Goal: Task Accomplishment & Management: Use online tool/utility

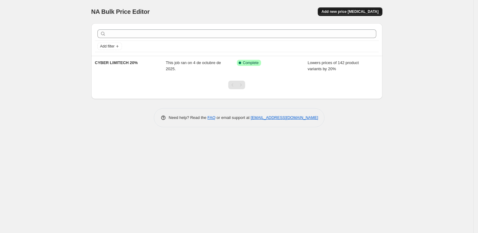
click at [348, 13] on span "Add new price [MEDICAL_DATA]" at bounding box center [349, 11] width 57 height 5
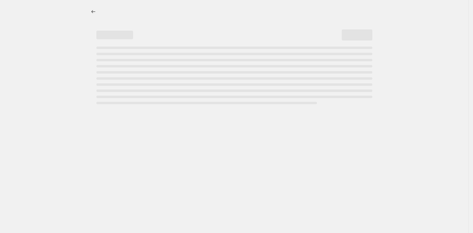
select select "percentage"
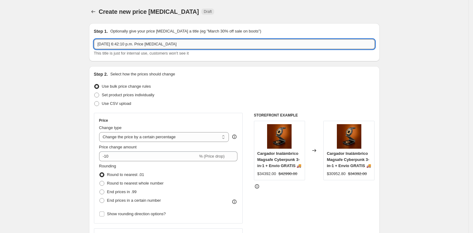
click at [141, 48] on input "[DATE] 6:42:10 p.m. Price [MEDICAL_DATA]" at bounding box center [234, 44] width 281 height 10
click at [140, 47] on input "[DATE] 6:42:10 p.m. Price [MEDICAL_DATA]" at bounding box center [234, 44] width 281 height 10
type input "CARCASAS 40%"
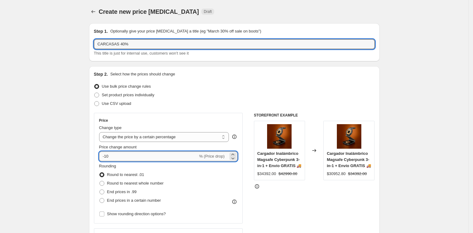
click at [119, 155] on input "-10" at bounding box center [148, 156] width 99 height 10
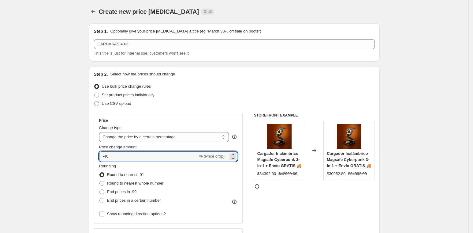
type input "-40"
drag, startPoint x: 62, startPoint y: 147, endPoint x: 67, endPoint y: 149, distance: 5.6
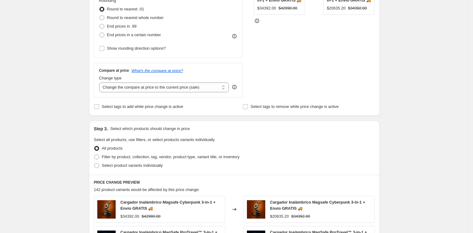
scroll to position [257, 0]
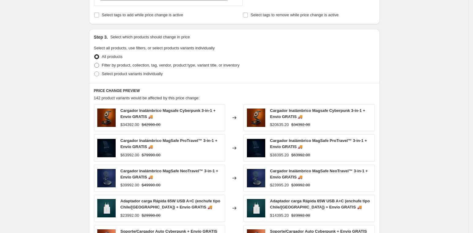
click at [105, 65] on span "Filter by product, collection, tag, vendor, product type, variant title, or inv…" at bounding box center [171, 65] width 138 height 5
click at [95, 63] on input "Filter by product, collection, tag, vendor, product type, variant title, or inv…" at bounding box center [94, 63] width 0 height 0
radio input "true"
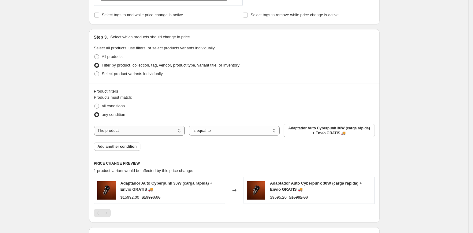
click at [156, 130] on select "The product The product's collection The product's vendor The product's type Th…" at bounding box center [139, 131] width 91 height 10
select select "collection"
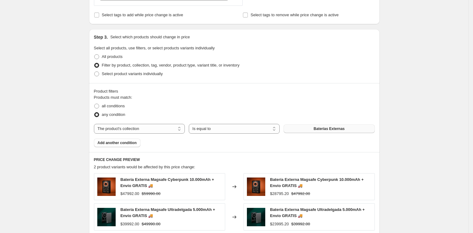
click at [331, 129] on span "Baterías Externas" at bounding box center [329, 128] width 31 height 5
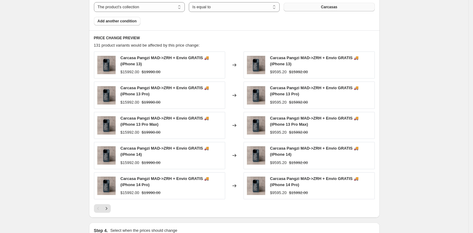
scroll to position [456, 0]
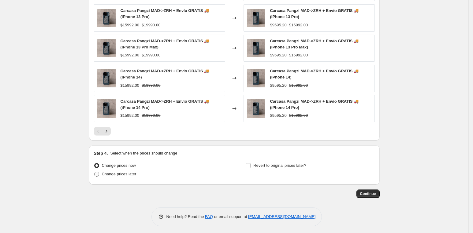
click at [106, 173] on span "Change prices later" at bounding box center [119, 173] width 35 height 5
click at [95, 172] on input "Change prices later" at bounding box center [94, 171] width 0 height 0
radio input "true"
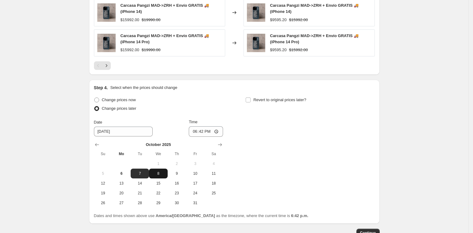
scroll to position [560, 0]
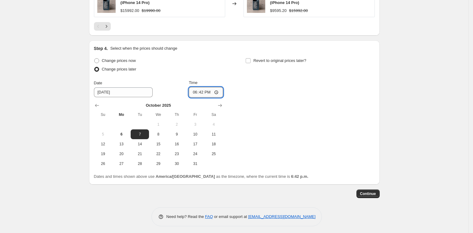
click at [209, 90] on input "18:42" at bounding box center [206, 92] width 34 height 10
type input "18:05"
type input "18:50"
click at [128, 132] on span "6" at bounding box center [121, 134] width 13 height 5
type input "[DATE]"
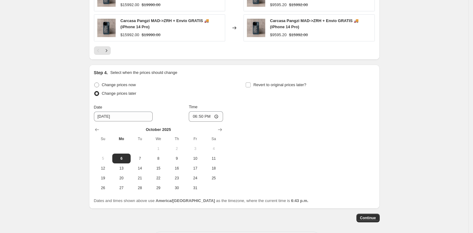
scroll to position [542, 0]
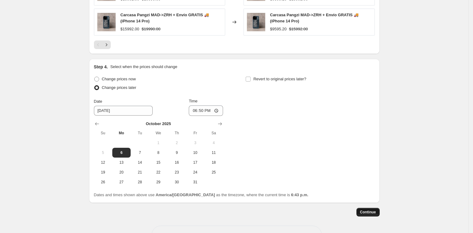
click at [374, 212] on span "Continue" at bounding box center [368, 211] width 16 height 5
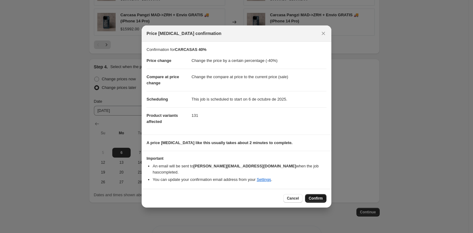
click at [319, 196] on span "Confirm" at bounding box center [316, 198] width 14 height 5
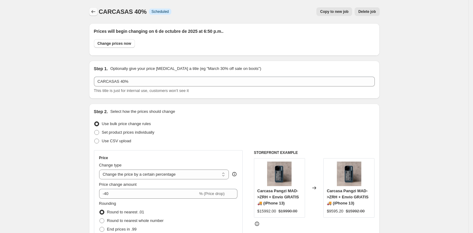
click at [92, 11] on button "Price change jobs" at bounding box center [93, 11] width 9 height 9
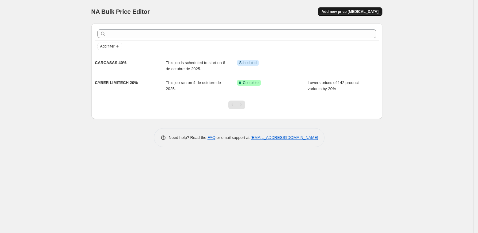
click at [350, 12] on span "Add new price [MEDICAL_DATA]" at bounding box center [349, 11] width 57 height 5
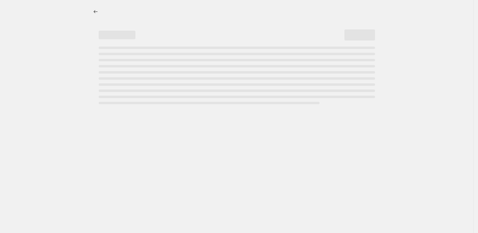
select select "percentage"
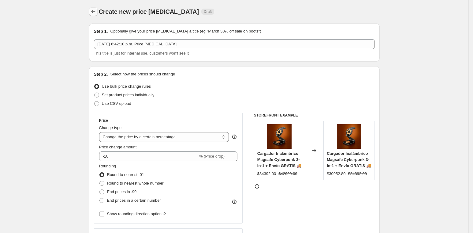
click at [95, 14] on icon "Price change jobs" at bounding box center [93, 12] width 6 height 6
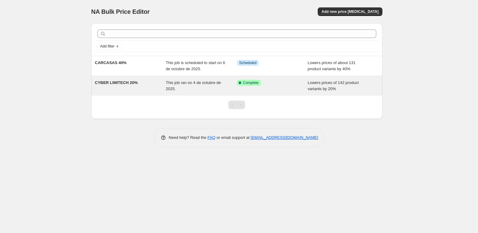
click at [287, 84] on div "Success Complete Complete" at bounding box center [268, 83] width 62 height 6
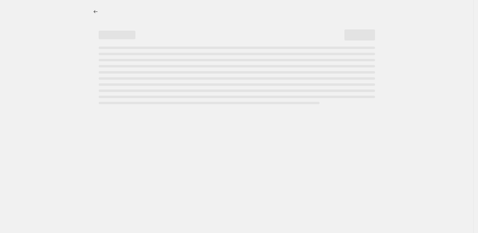
select select "percentage"
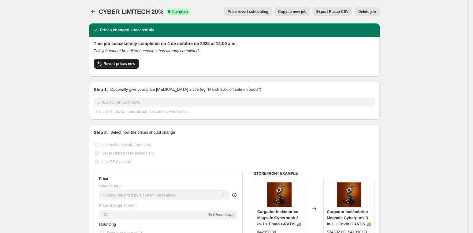
click at [122, 63] on span "Revert prices now" at bounding box center [120, 63] width 32 height 5
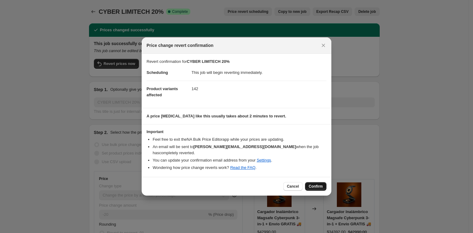
click at [322, 184] on span "Confirm" at bounding box center [316, 186] width 14 height 5
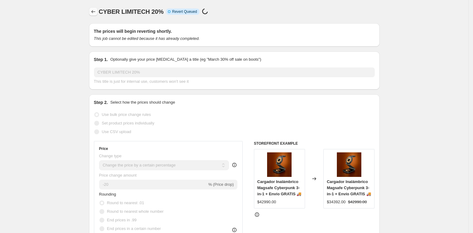
click at [96, 10] on icon "Price change jobs" at bounding box center [93, 12] width 6 height 6
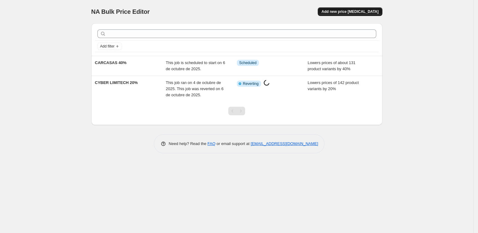
click at [354, 12] on span "Add new price [MEDICAL_DATA]" at bounding box center [349, 11] width 57 height 5
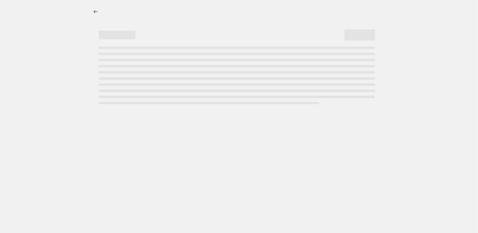
select select "percentage"
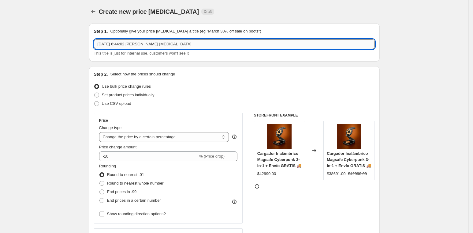
click at [148, 46] on input "6 oct 2025, 6:44:02 p.m. Price change job" at bounding box center [234, 44] width 281 height 10
type input "20%OFF"
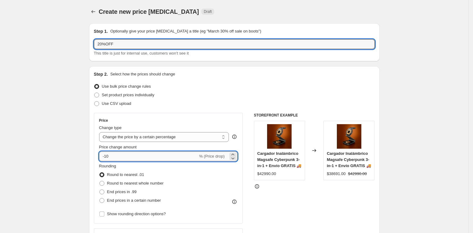
click at [108, 157] on input "-10" at bounding box center [148, 156] width 99 height 10
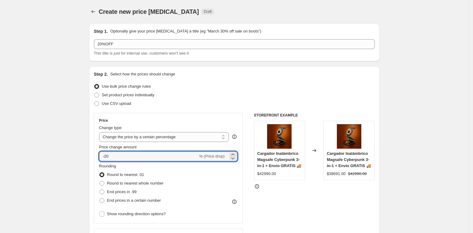
type input "-20"
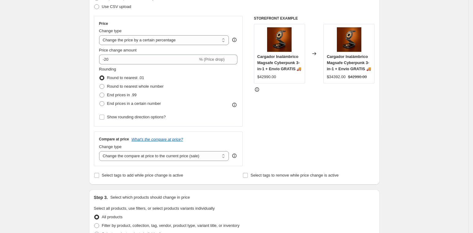
scroll to position [262, 0]
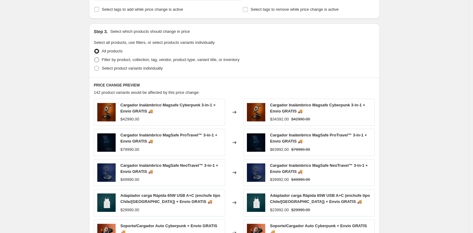
click at [108, 58] on span "Filter by product, collection, tag, vendor, product type, variant title, or inv…" at bounding box center [171, 59] width 138 height 5
click at [95, 58] on input "Filter by product, collection, tag, vendor, product type, variant title, or inv…" at bounding box center [94, 57] width 0 height 0
radio input "true"
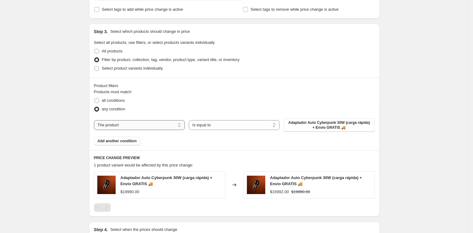
click at [147, 126] on select "The product The product's collection The product's vendor The product's type Th…" at bounding box center [139, 125] width 91 height 10
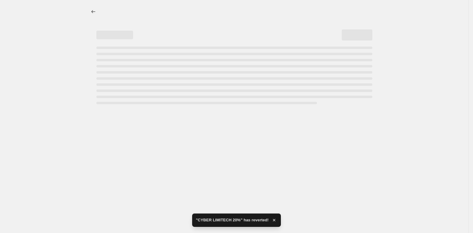
select select "percentage"
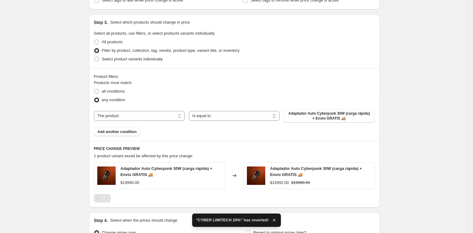
scroll to position [281, 0]
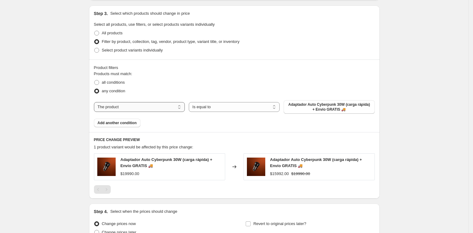
click at [137, 110] on select "The product The product's collection The product's vendor The product's type Th…" at bounding box center [139, 107] width 91 height 10
select select "collection"
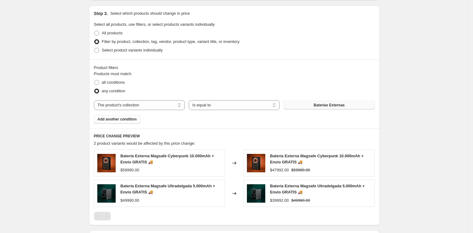
click at [320, 105] on span "Baterías Externas" at bounding box center [329, 105] width 31 height 5
click at [118, 121] on button "Add another condition" at bounding box center [117, 119] width 47 height 9
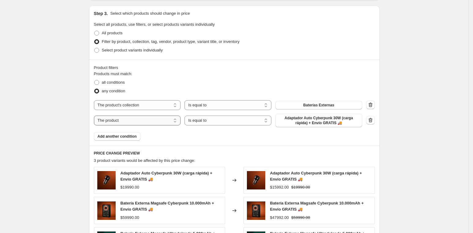
click at [123, 122] on select "The product The product's collection The product's vendor The product's type Th…" at bounding box center [137, 120] width 87 height 10
select select "collection"
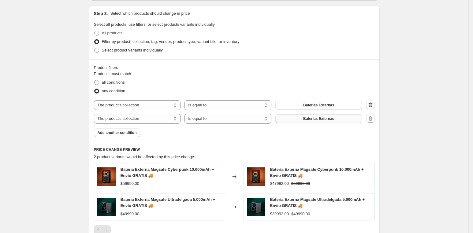
click at [311, 118] on span "Baterías Externas" at bounding box center [318, 118] width 31 height 5
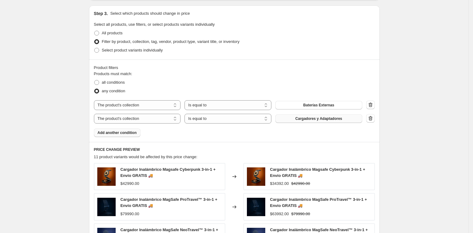
click at [123, 132] on span "Add another condition" at bounding box center [117, 132] width 39 height 5
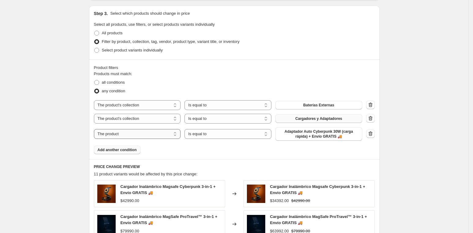
click at [128, 134] on select "The product The product's collection The product's vendor The product's type Th…" at bounding box center [137, 134] width 87 height 10
select select "collection"
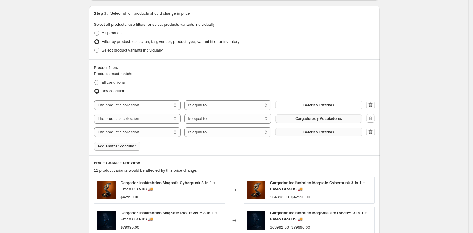
click at [314, 130] on span "Baterías Externas" at bounding box center [318, 132] width 31 height 5
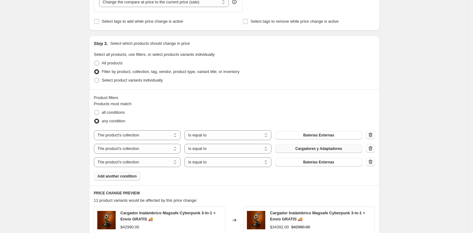
scroll to position [251, 0]
click at [374, 163] on icon "button" at bounding box center [371, 161] width 6 height 6
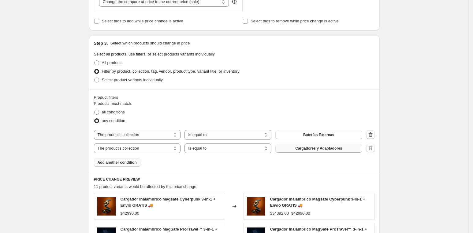
click at [128, 161] on span "Add another condition" at bounding box center [117, 162] width 39 height 5
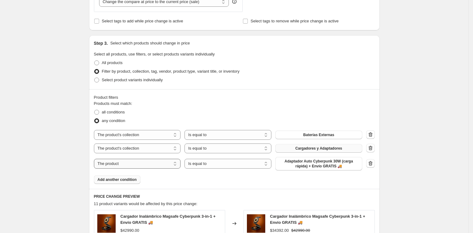
click at [130, 162] on select "The product The product's collection The product's vendor The product's type Th…" at bounding box center [137, 164] width 87 height 10
select select "collection"
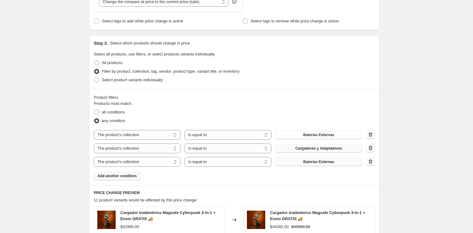
click at [321, 161] on span "Baterías Externas" at bounding box center [318, 161] width 31 height 5
click at [371, 161] on icon "button" at bounding box center [371, 162] width 1 height 2
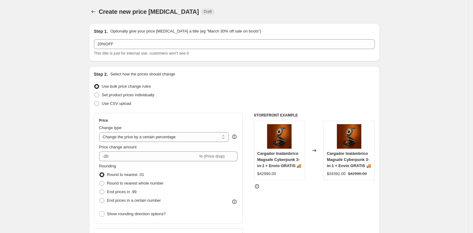
scroll to position [469, 0]
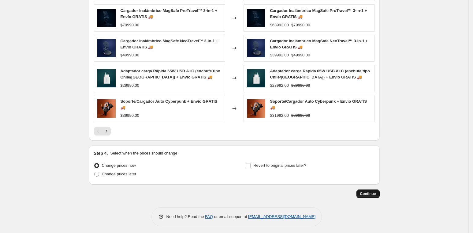
click at [376, 191] on span "Continue" at bounding box center [368, 193] width 16 height 5
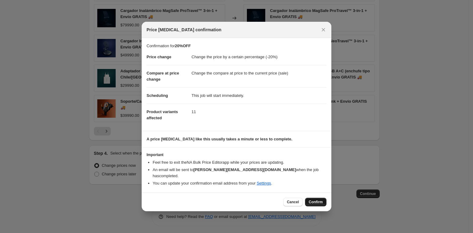
click at [322, 200] on span "Confirm" at bounding box center [316, 201] width 14 height 5
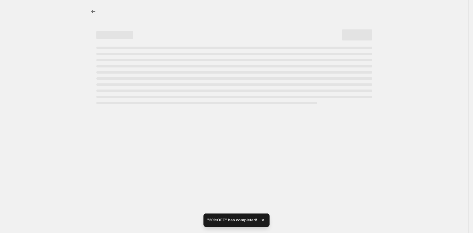
select select "percentage"
select select "collection"
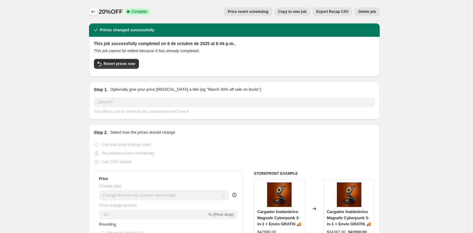
click at [96, 11] on icon "Price change jobs" at bounding box center [93, 12] width 6 height 6
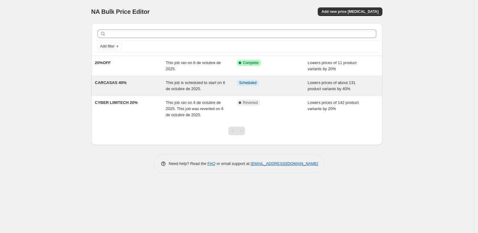
click at [293, 85] on div "Info Scheduled" at bounding box center [268, 83] width 62 height 6
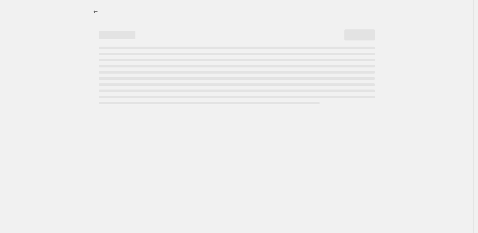
select select "percentage"
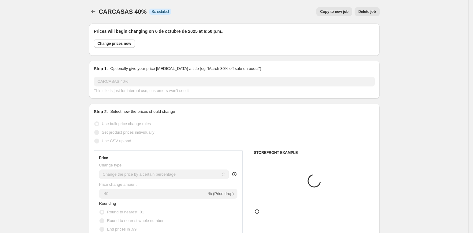
select select "collection"
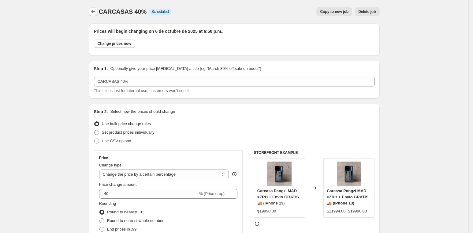
click at [93, 13] on icon "Price change jobs" at bounding box center [93, 12] width 6 height 6
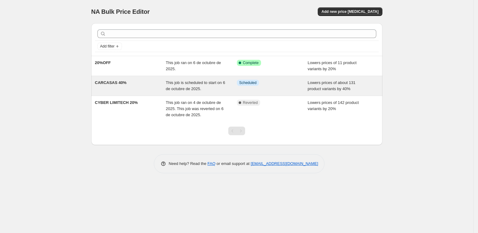
click at [259, 89] on div "Info Scheduled" at bounding box center [272, 86] width 71 height 12
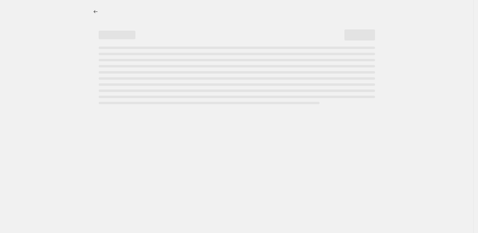
select select "percentage"
select select "collection"
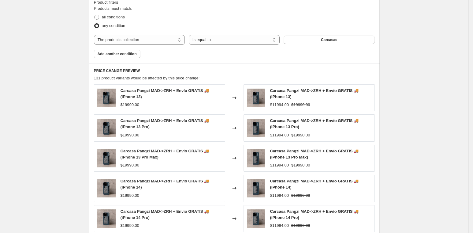
scroll to position [598, 0]
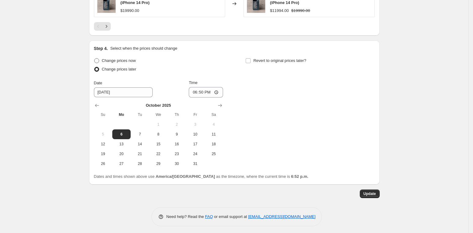
click at [114, 58] on span "Change prices now" at bounding box center [119, 60] width 34 height 5
click at [95, 58] on input "Change prices now" at bounding box center [94, 58] width 0 height 0
radio input "true"
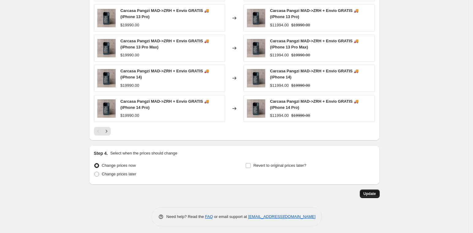
click at [368, 194] on button "Update" at bounding box center [370, 193] width 20 height 9
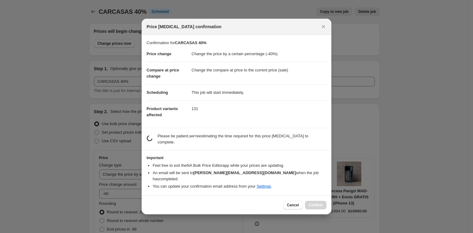
scroll to position [0, 0]
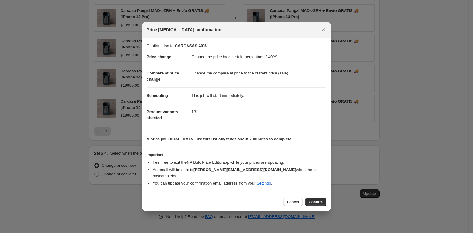
click at [319, 205] on div "Cancel Confirm" at bounding box center [237, 201] width 190 height 19
click at [317, 200] on span "Confirm" at bounding box center [316, 201] width 14 height 5
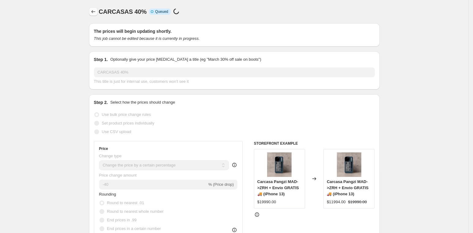
click at [93, 11] on icon "Price change jobs" at bounding box center [93, 12] width 6 height 6
